Goal: Task Accomplishment & Management: Use online tool/utility

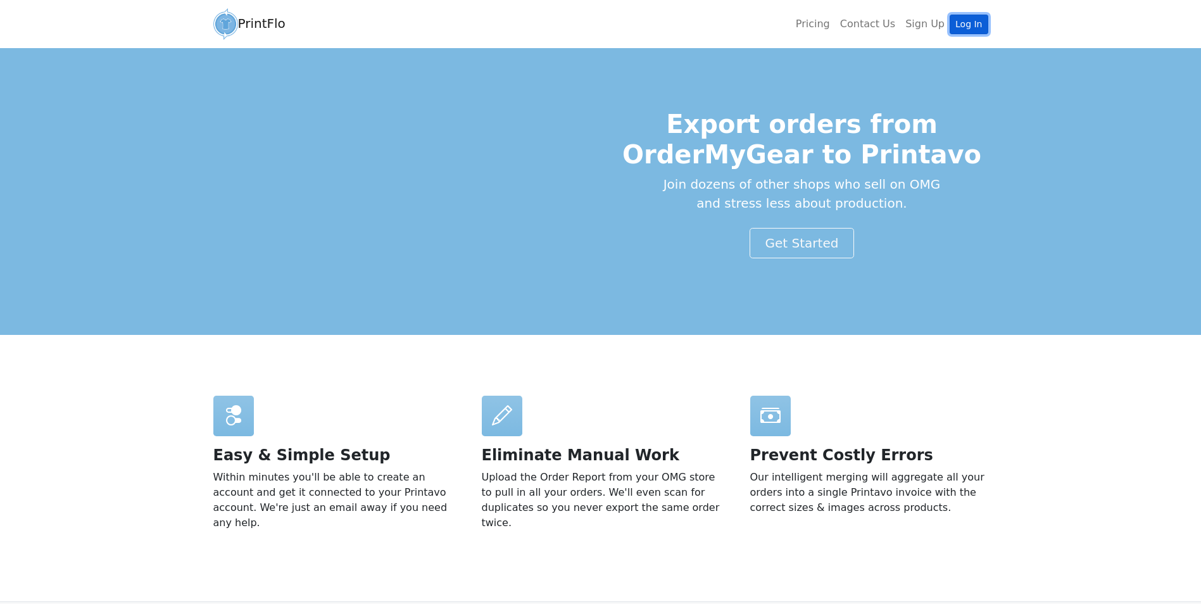
click at [983, 18] on link "Log In" at bounding box center [969, 25] width 38 height 20
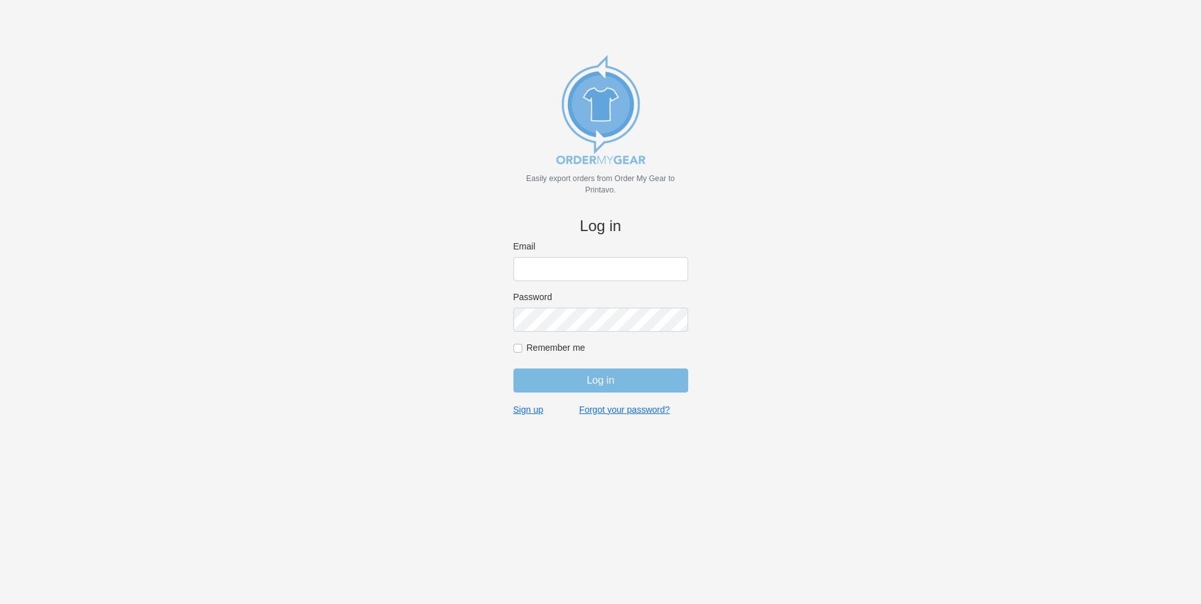
type input "bminkoff@shenkcompany.com"
click at [667, 379] on input "Log in" at bounding box center [601, 381] width 175 height 24
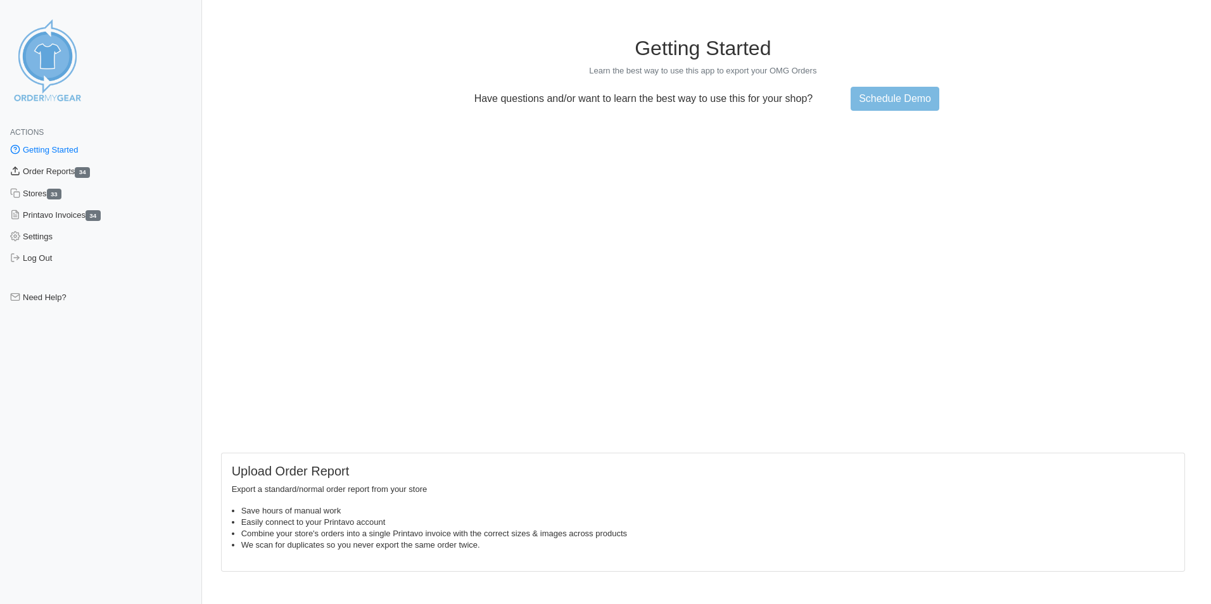
click at [54, 172] on link "Order Reports 34" at bounding box center [101, 172] width 202 height 22
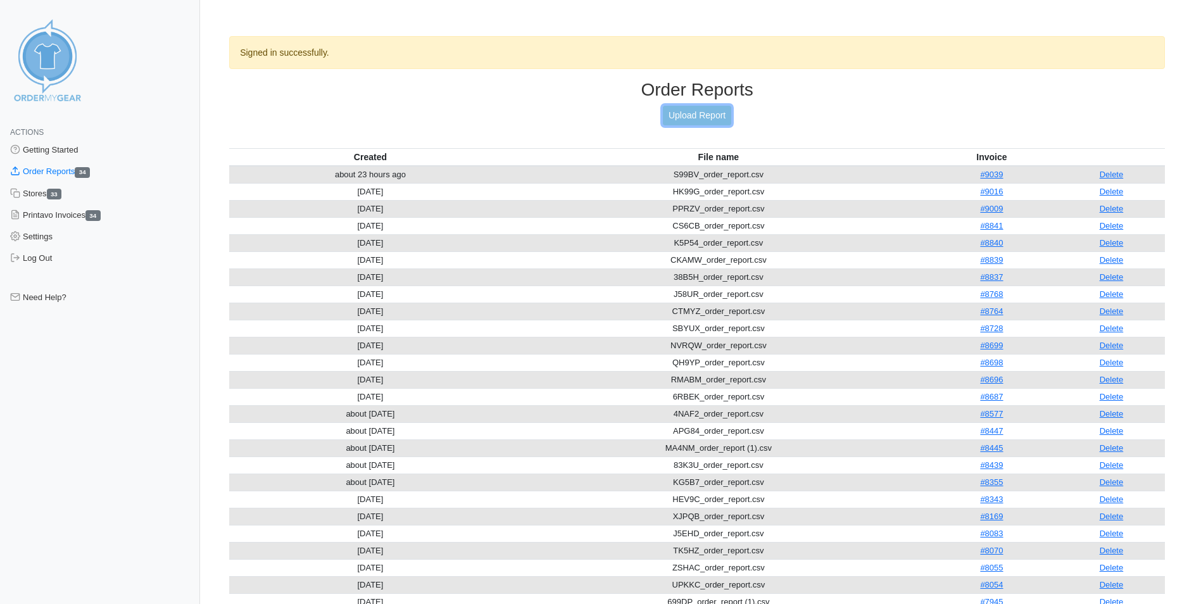
click at [722, 118] on link "Upload Report" at bounding box center [697, 116] width 68 height 20
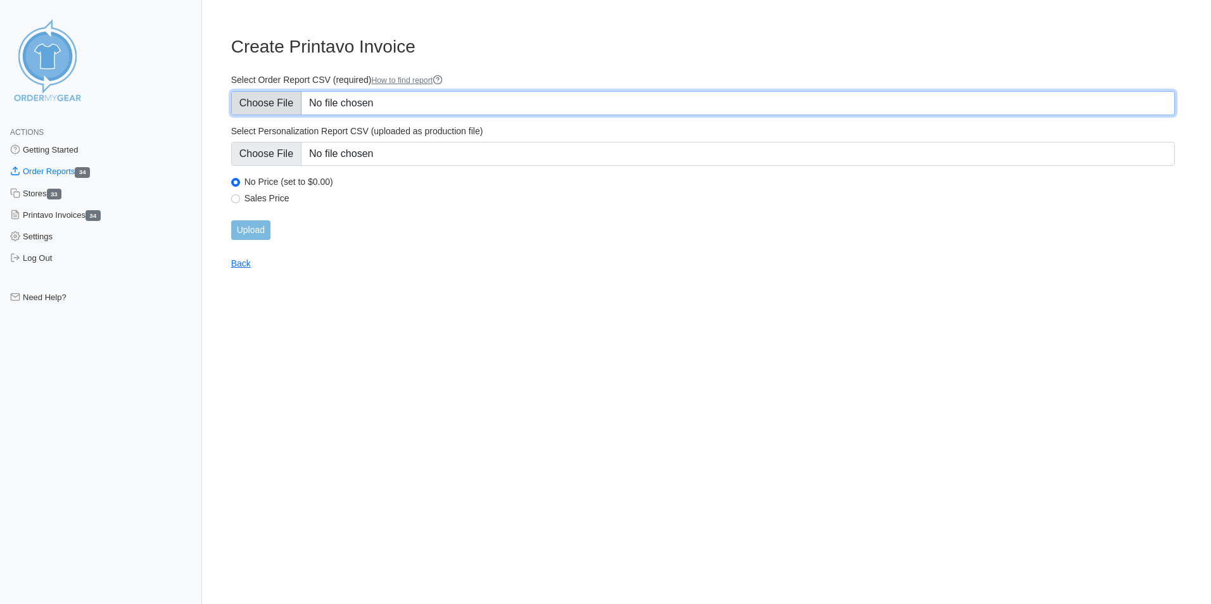
click at [451, 101] on input "Select Order Report CSV (required) How to find report" at bounding box center [702, 103] width 943 height 24
type input "C:\fakepath\WZS62_order_report.csv"
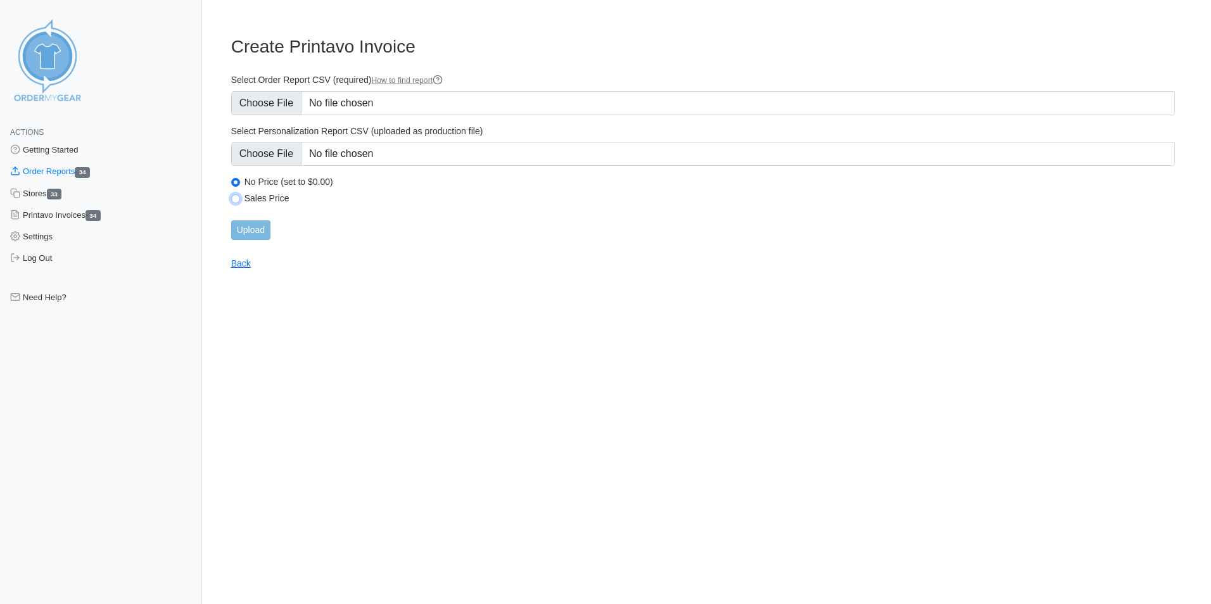
drag, startPoint x: 232, startPoint y: 197, endPoint x: 244, endPoint y: 199, distance: 12.9
click at [232, 197] on input "Sales Price" at bounding box center [235, 198] width 9 height 9
radio input "true"
click at [257, 234] on input "Upload" at bounding box center [250, 230] width 39 height 20
